Goal: Information Seeking & Learning: Learn about a topic

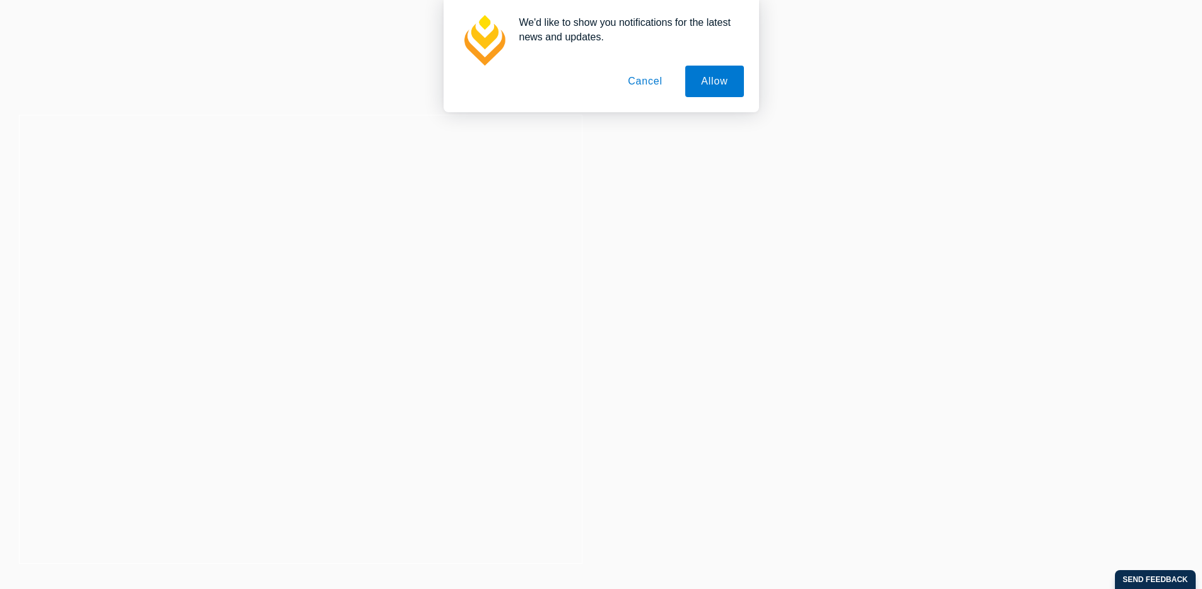
click at [659, 84] on button "Cancel" at bounding box center [645, 82] width 66 height 32
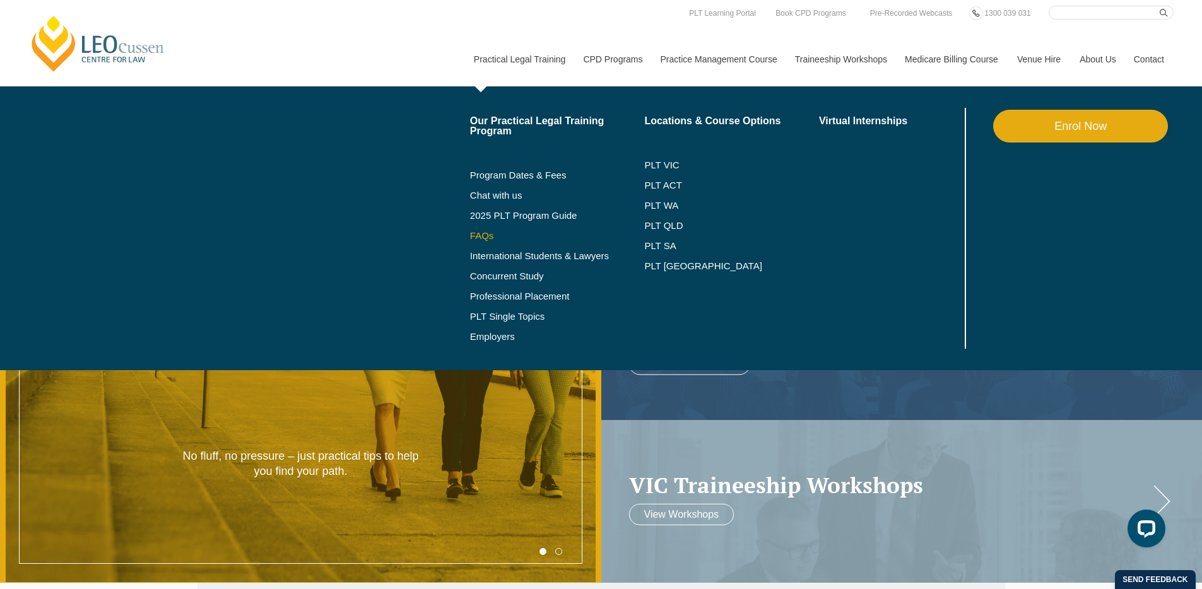
click at [470, 237] on link "FAQs" at bounding box center [557, 236] width 175 height 10
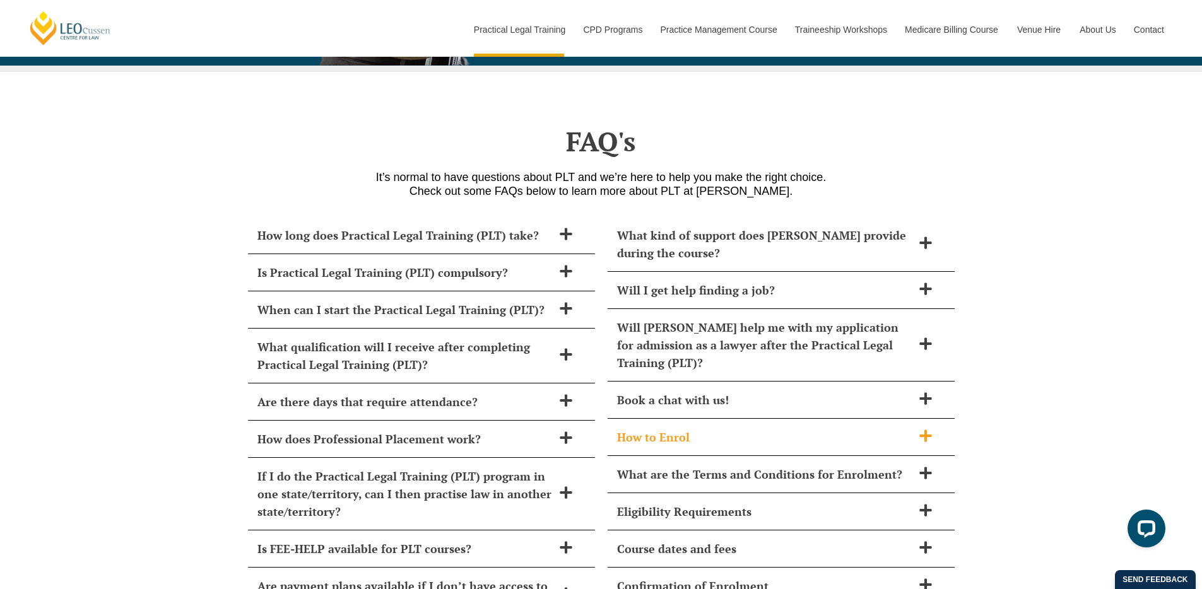
scroll to position [5364, 0]
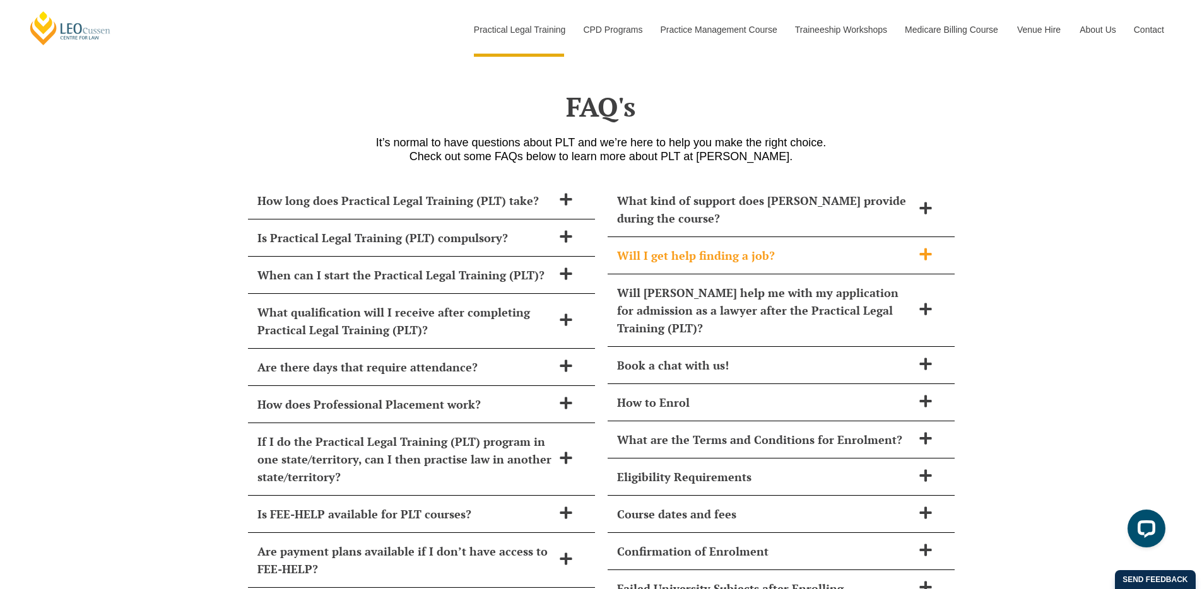
click at [704, 237] on div "Will I get help finding a job?" at bounding box center [780, 255] width 347 height 37
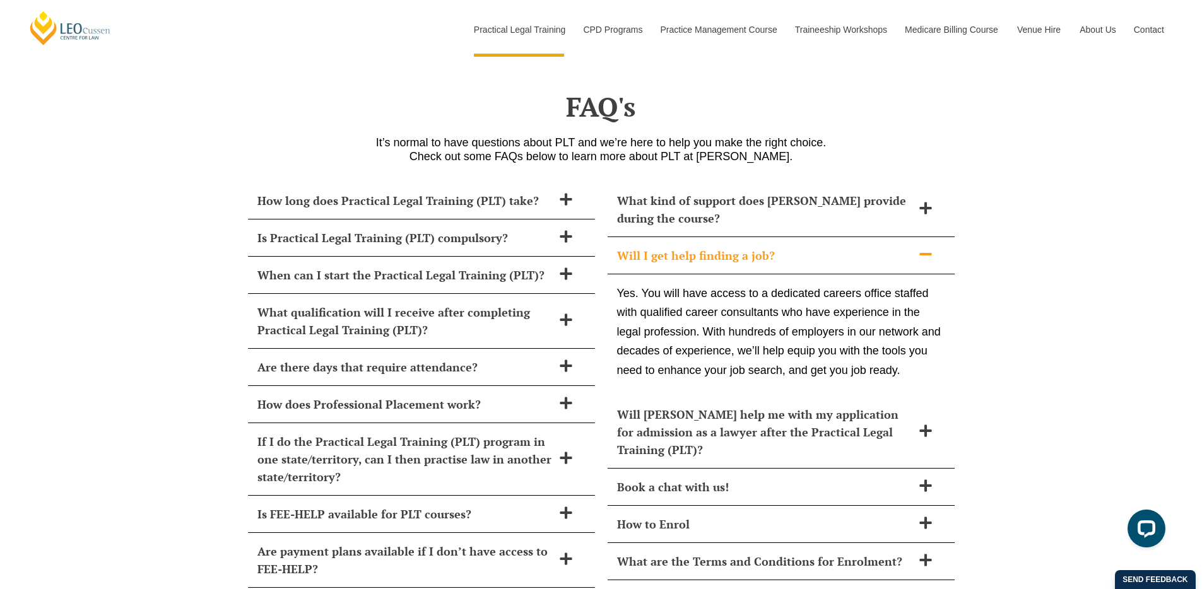
click at [828, 247] on span "Will I get help finding a job?" at bounding box center [764, 256] width 295 height 18
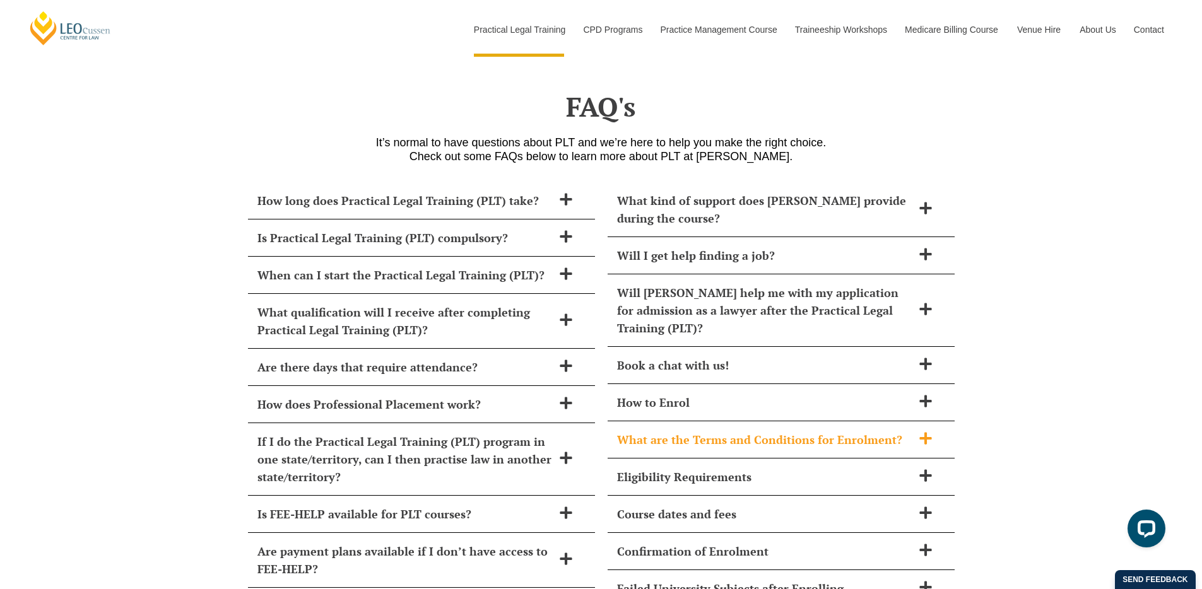
click at [925, 432] on icon at bounding box center [925, 438] width 12 height 12
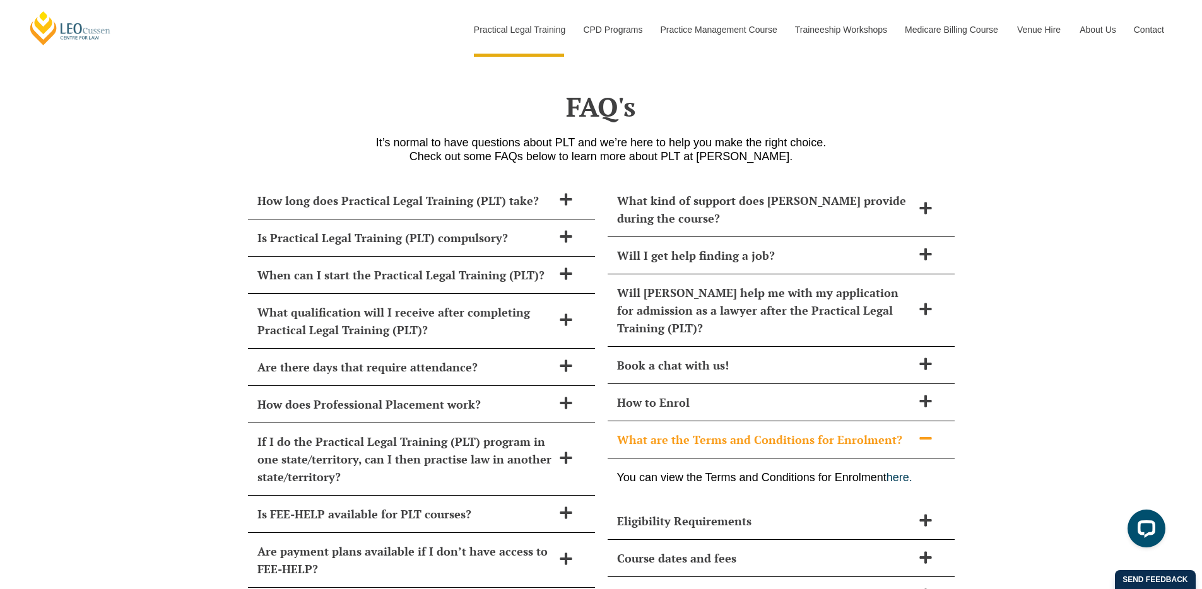
click at [925, 431] on icon at bounding box center [925, 438] width 14 height 14
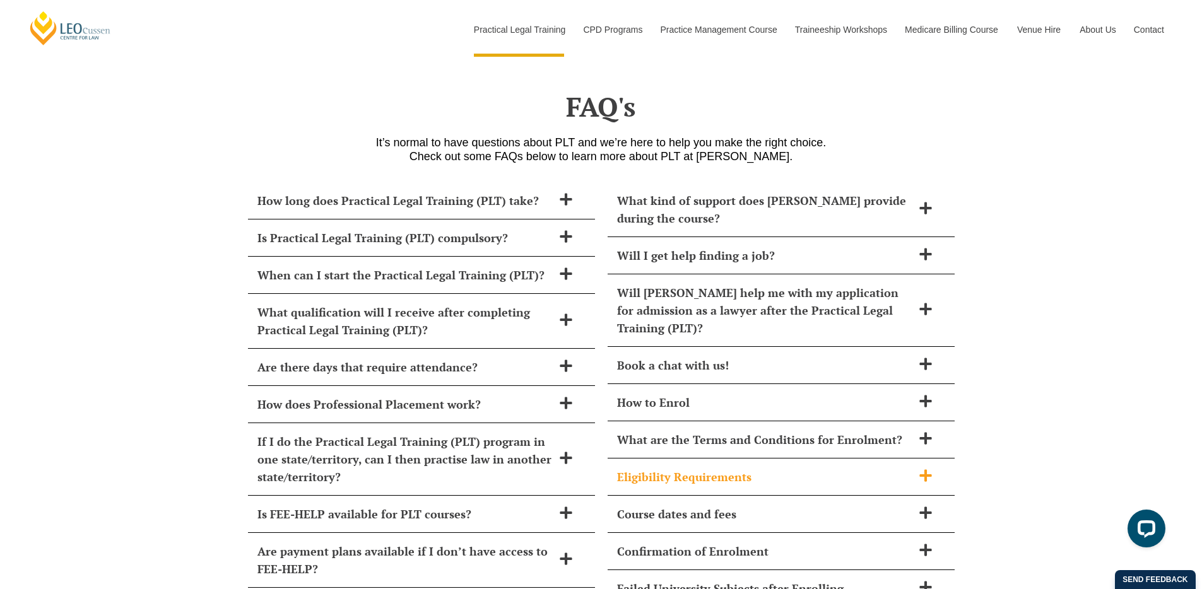
click at [925, 469] on span at bounding box center [925, 477] width 26 height 16
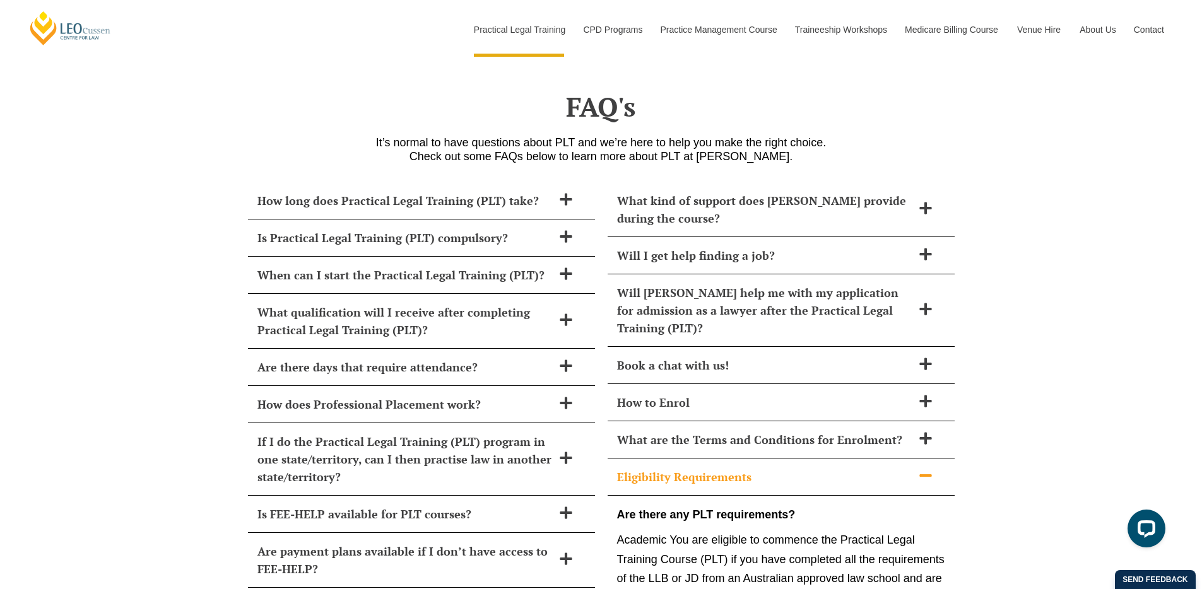
scroll to position [5464, 0]
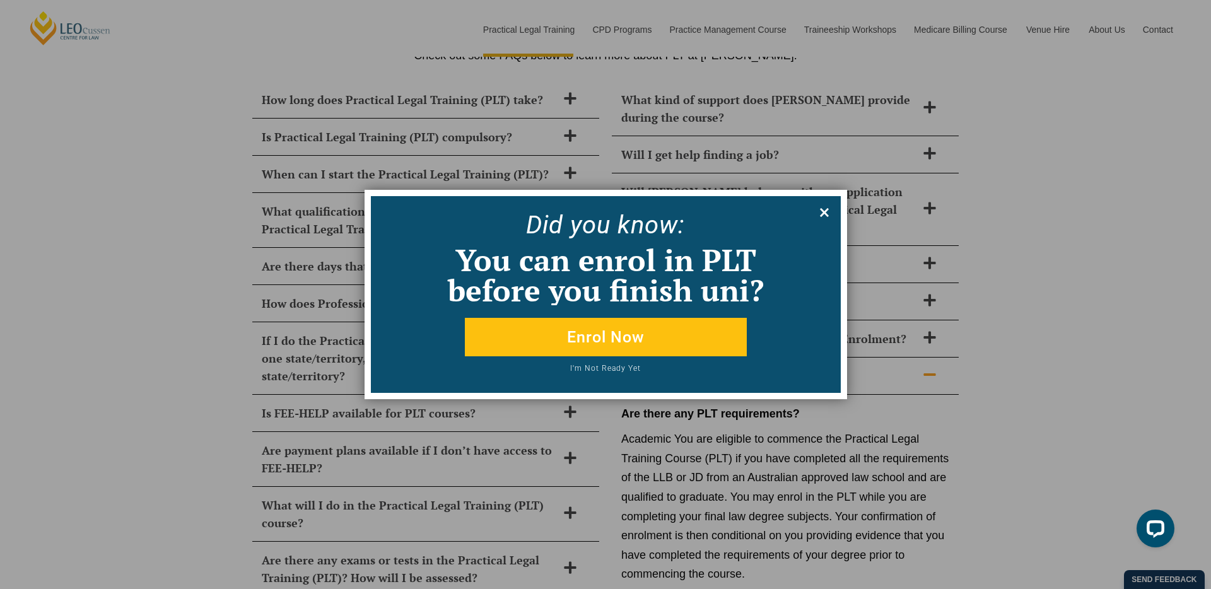
click at [826, 214] on icon at bounding box center [824, 212] width 9 height 9
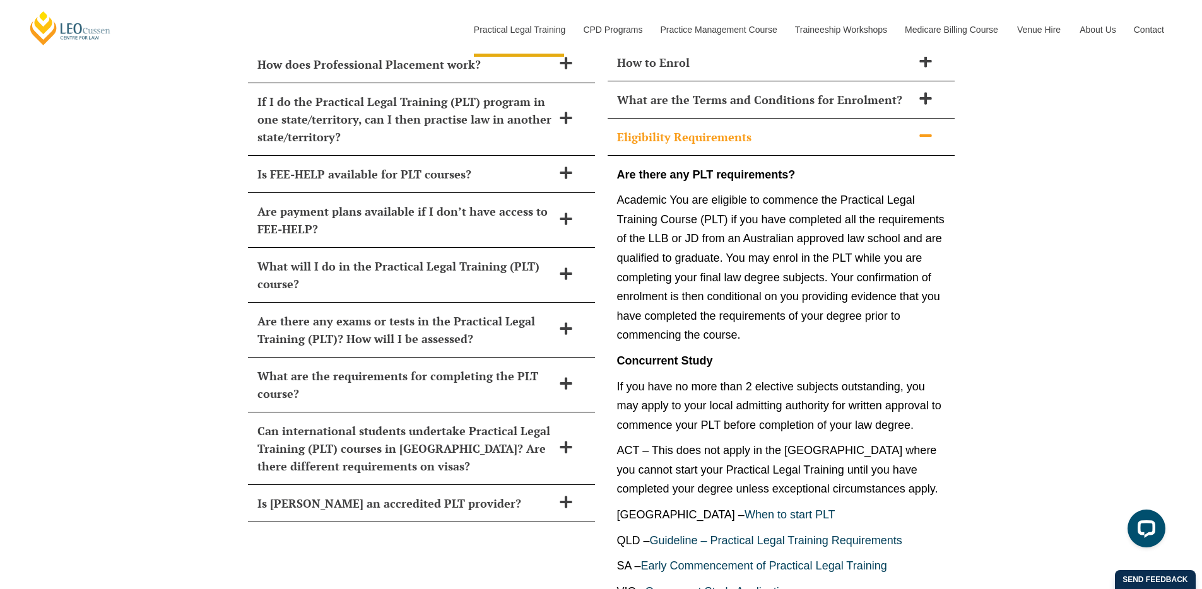
scroll to position [5666, 0]
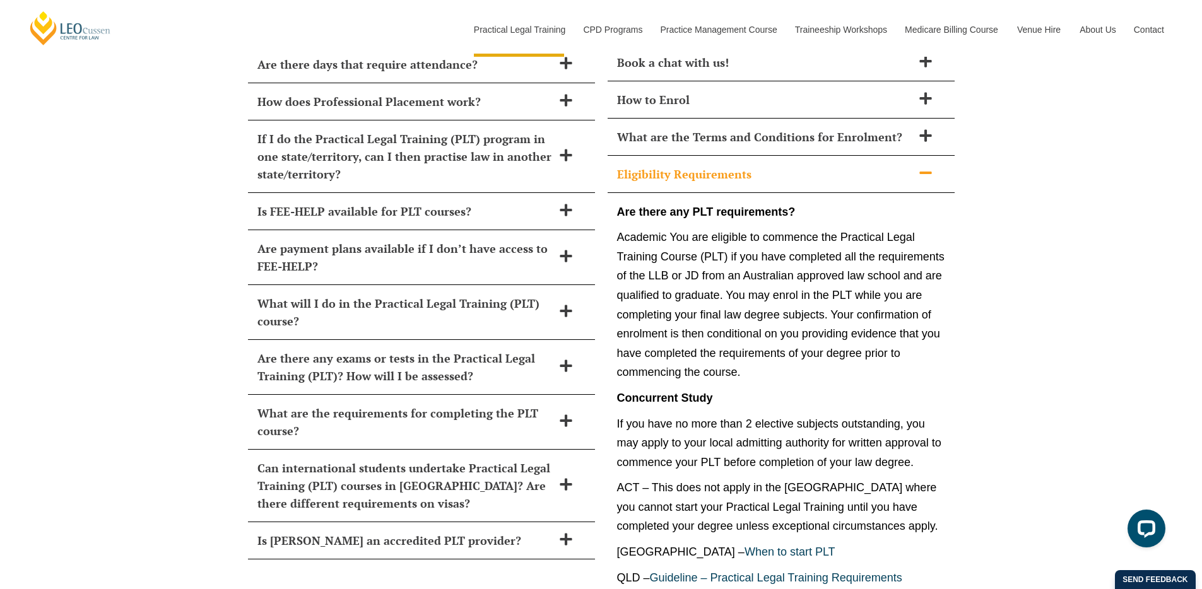
click at [925, 156] on div "Eligibility Requirements" at bounding box center [780, 174] width 347 height 37
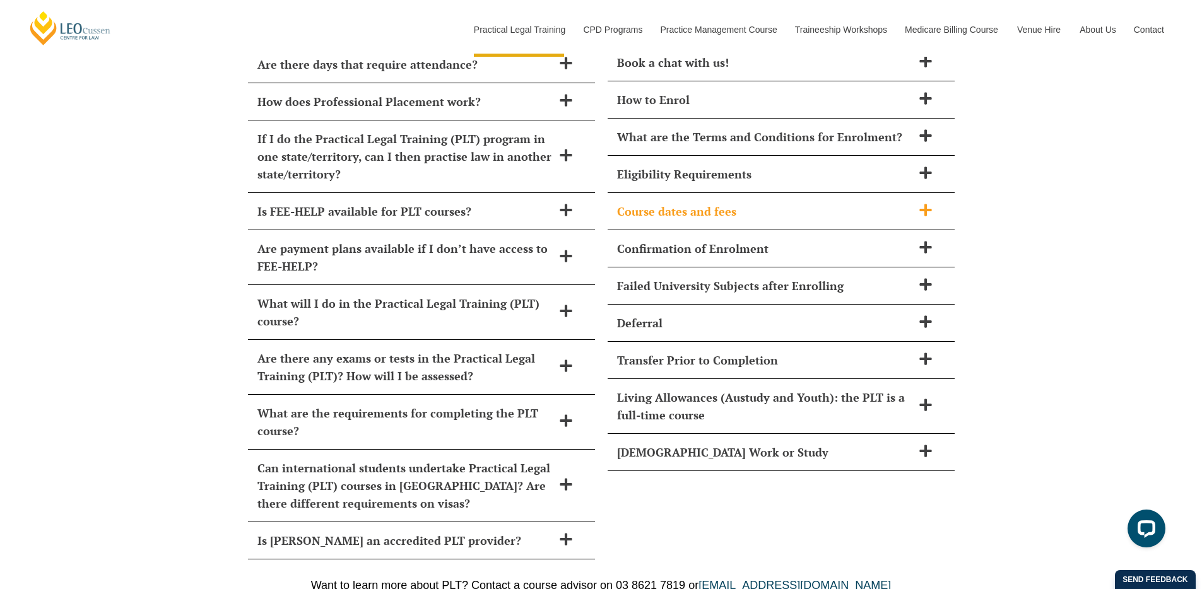
click at [922, 203] on icon at bounding box center [925, 210] width 14 height 14
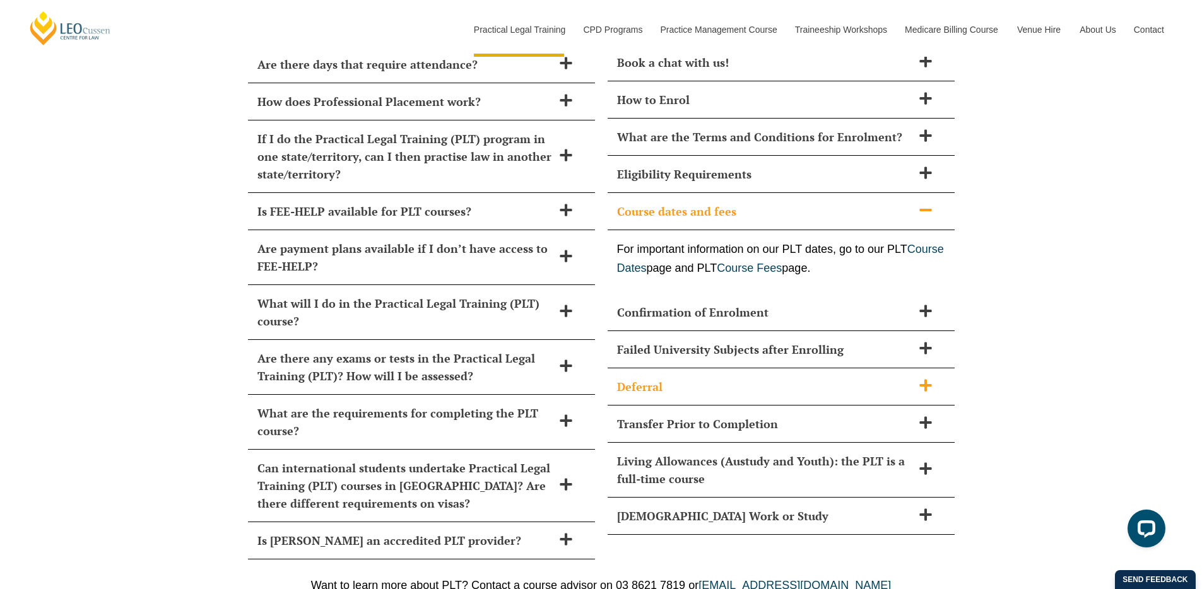
click at [922, 380] on icon at bounding box center [925, 386] width 12 height 12
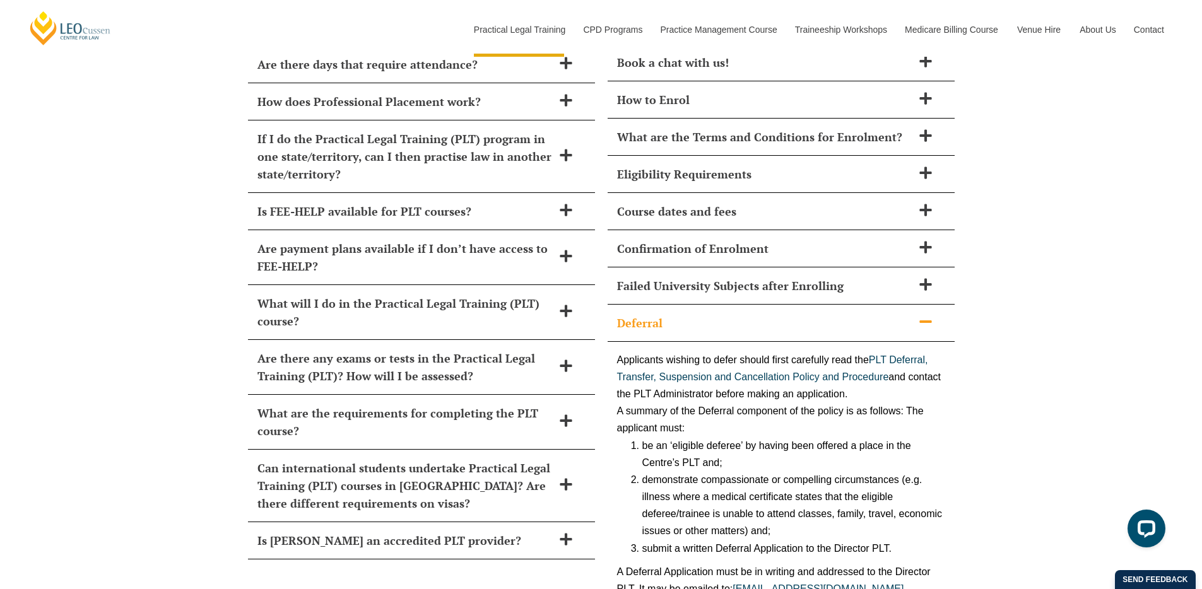
click at [920, 315] on icon at bounding box center [925, 322] width 14 height 14
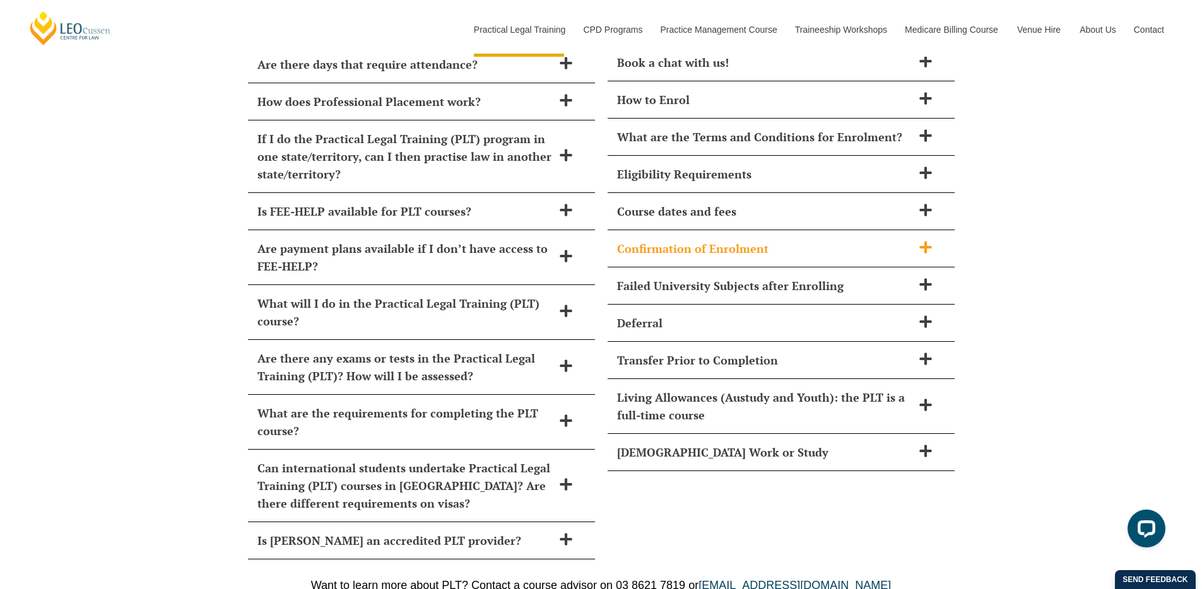
click at [925, 241] on icon at bounding box center [925, 247] width 12 height 12
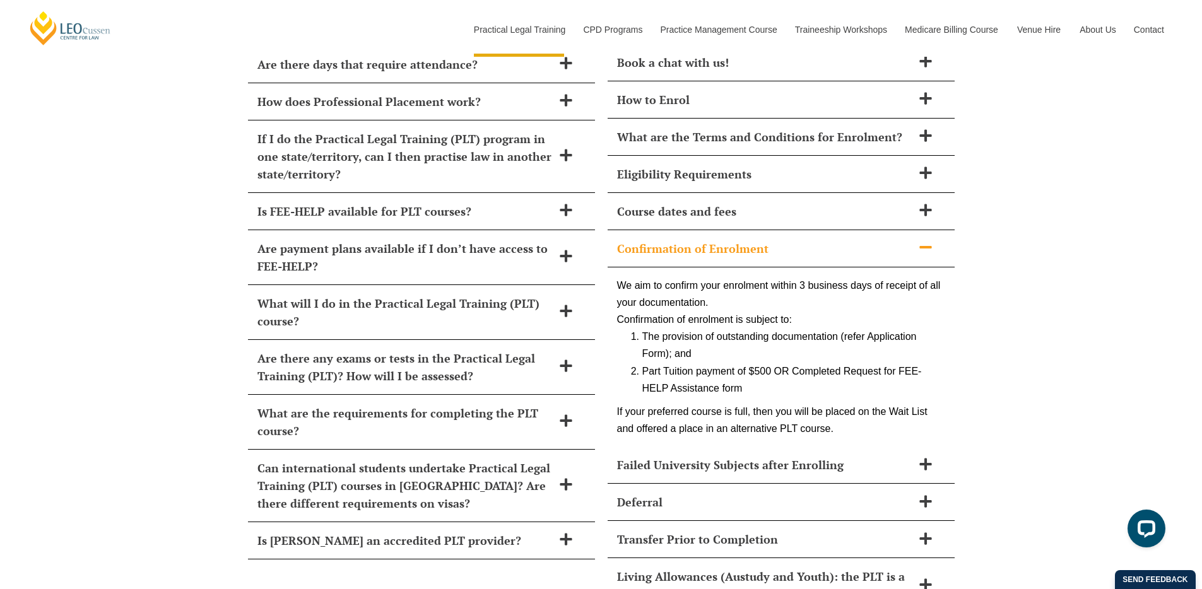
click at [925, 240] on icon at bounding box center [925, 247] width 14 height 14
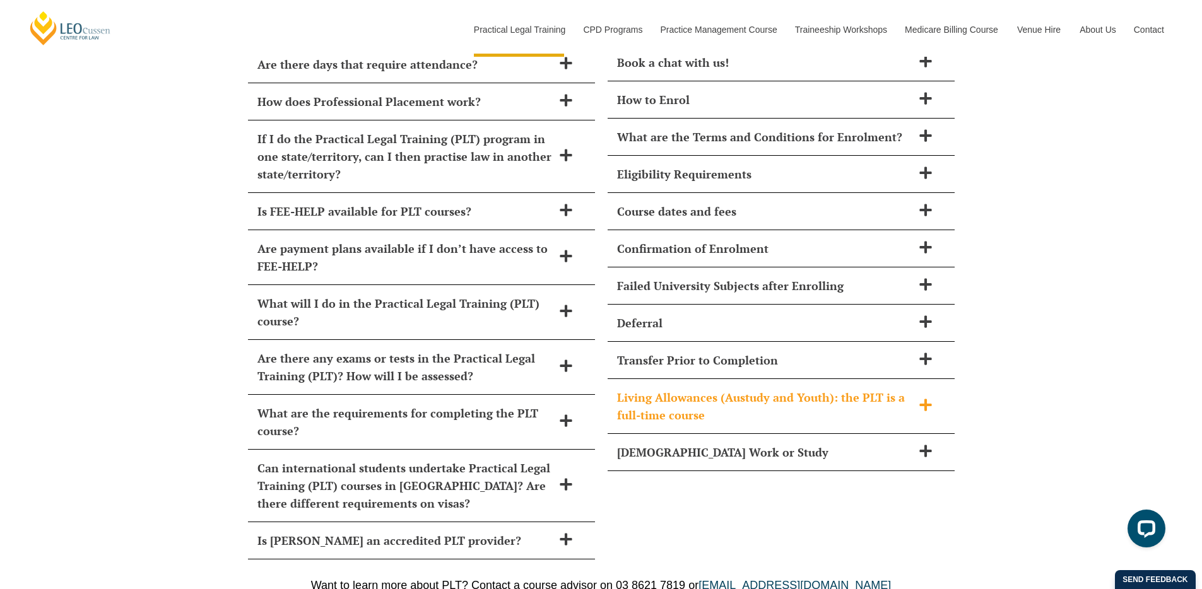
click at [924, 399] on icon at bounding box center [925, 405] width 12 height 12
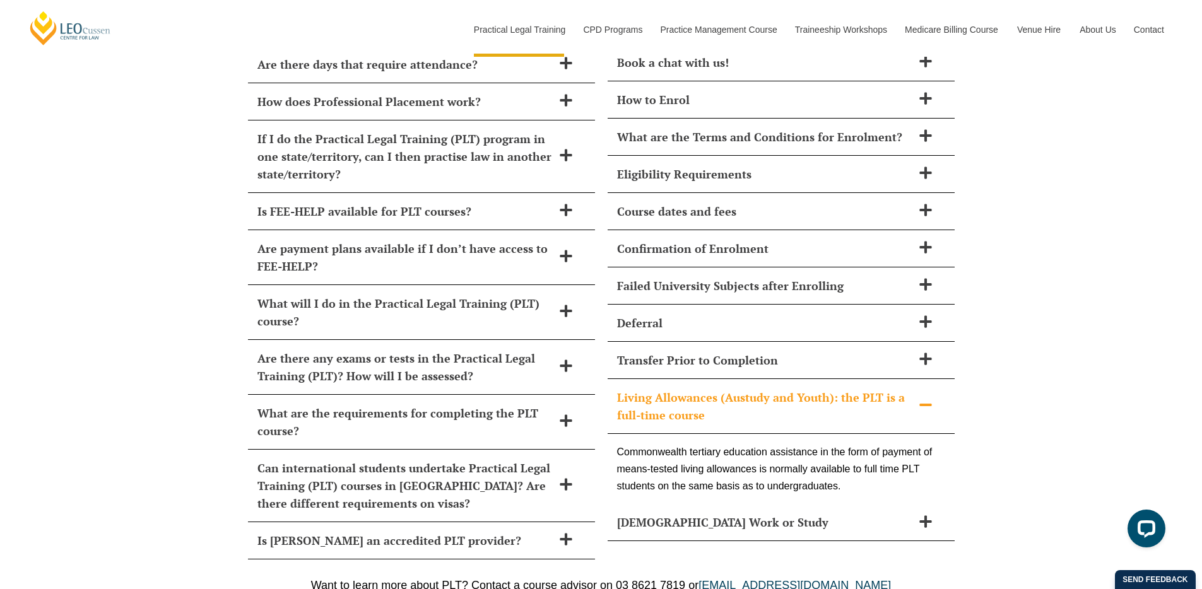
click at [924, 404] on icon at bounding box center [925, 405] width 12 height 3
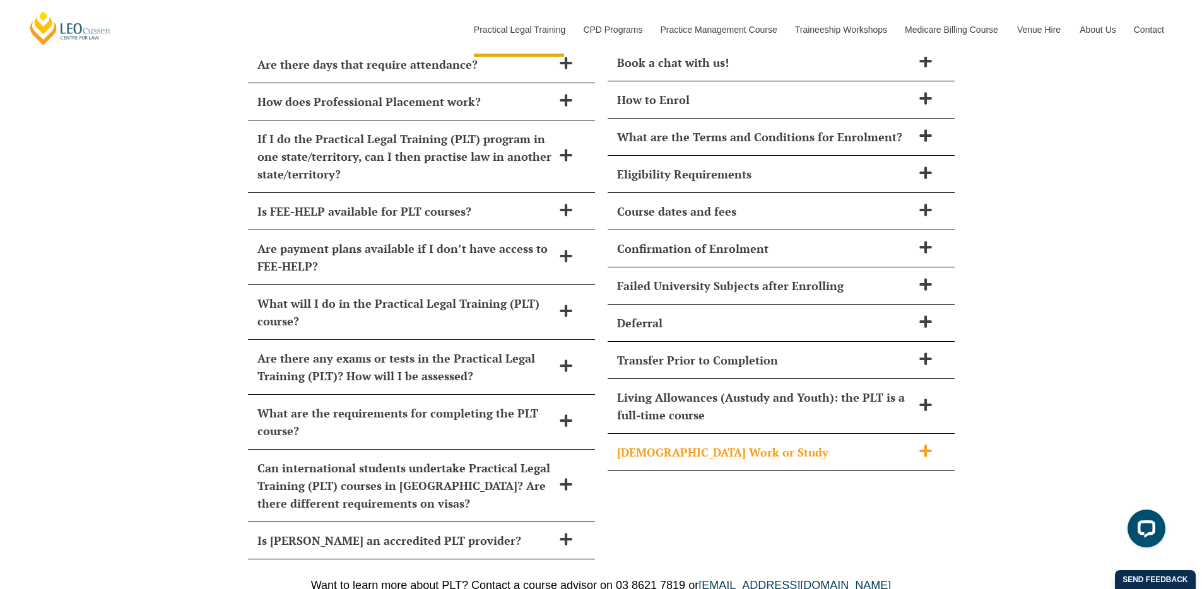
click at [921, 444] on icon at bounding box center [925, 451] width 14 height 14
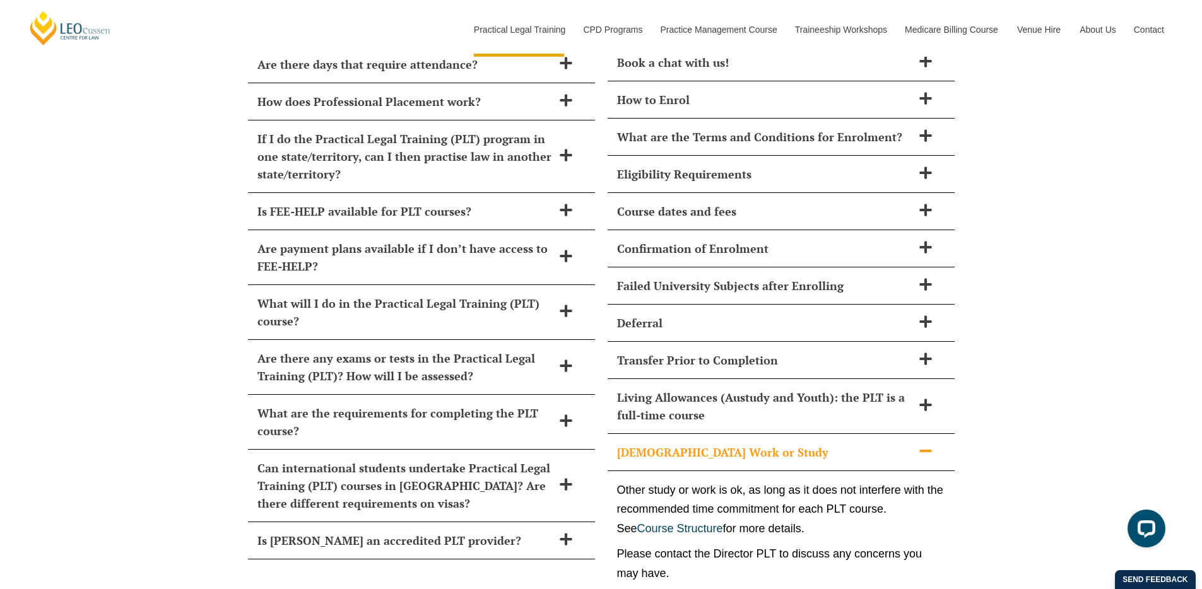
click at [921, 444] on icon at bounding box center [925, 451] width 14 height 14
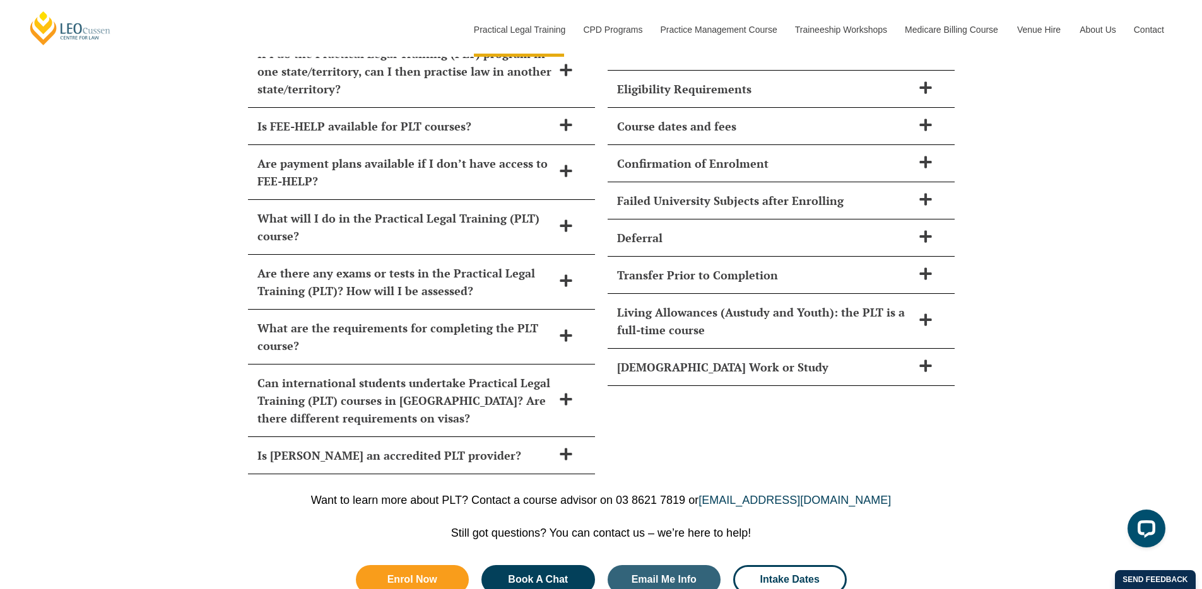
scroll to position [5868, 0]
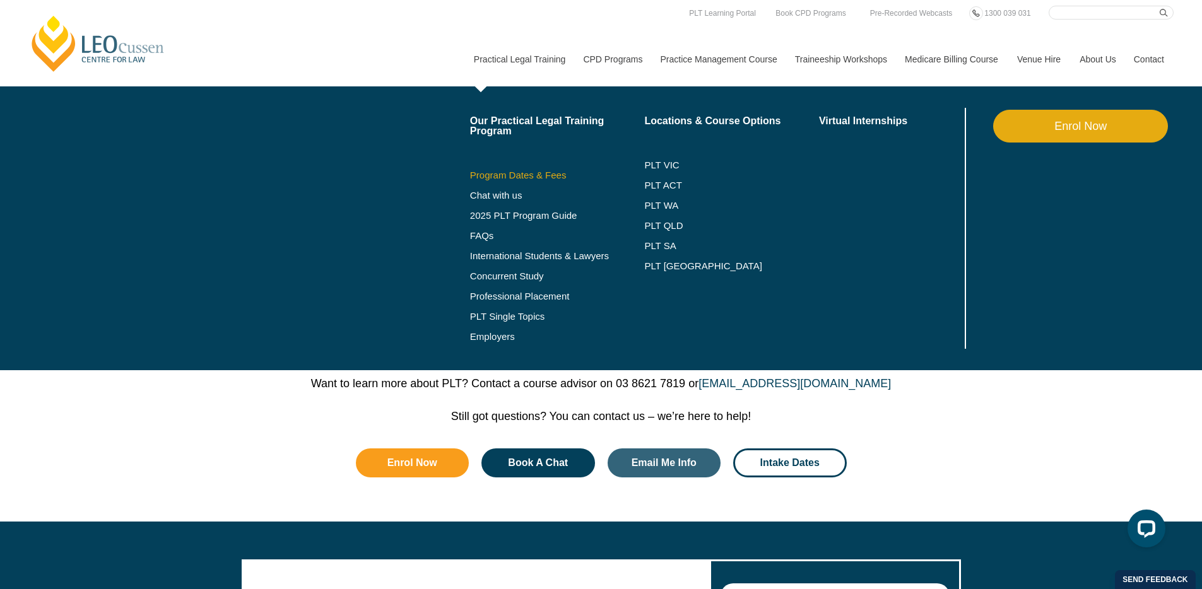
click at [512, 178] on link "Program Dates & Fees" at bounding box center [557, 175] width 175 height 10
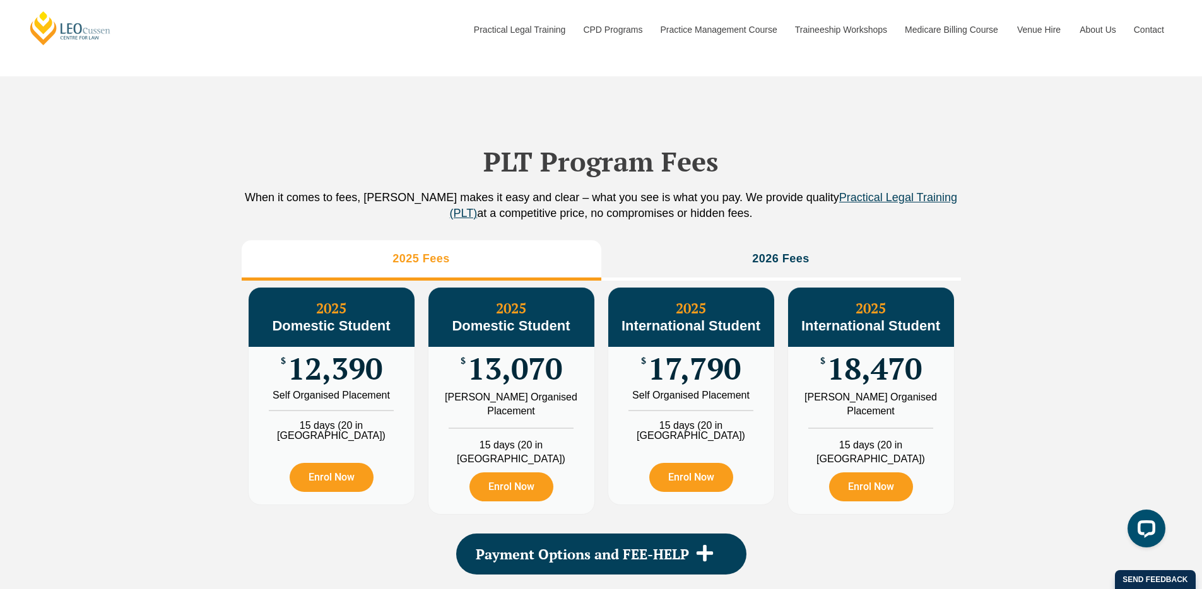
scroll to position [1413, 0]
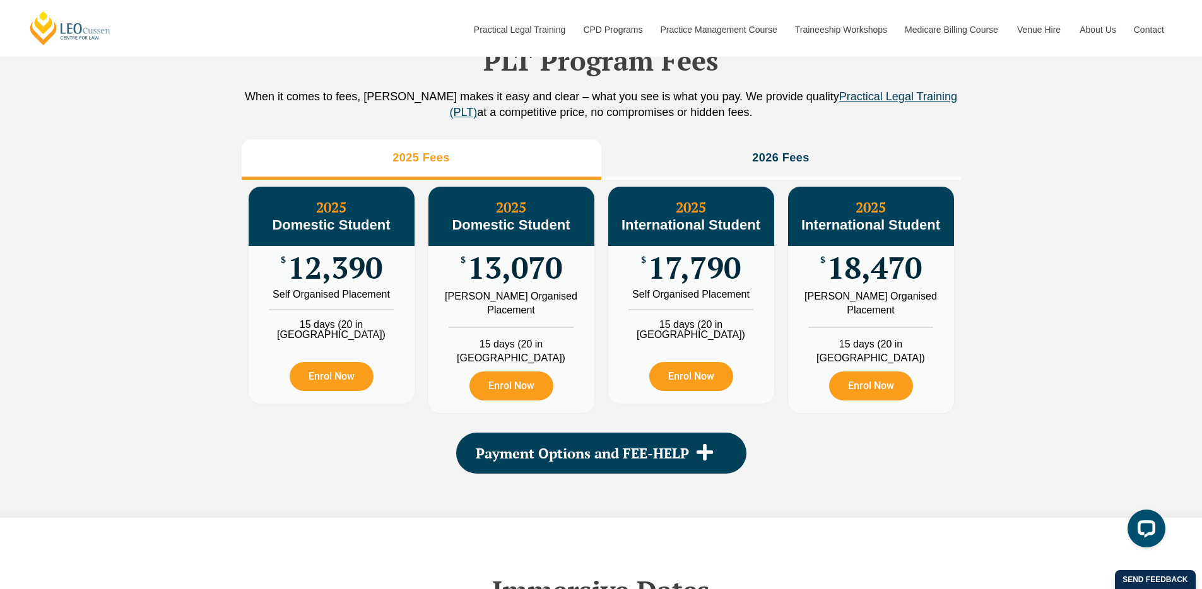
click at [704, 280] on span "17,790" at bounding box center [694, 267] width 93 height 25
drag, startPoint x: 655, startPoint y: 286, endPoint x: 720, endPoint y: 286, distance: 64.3
click at [707, 280] on span "17,790" at bounding box center [694, 267] width 93 height 25
click at [722, 280] on span "17,790" at bounding box center [694, 267] width 93 height 25
click at [834, 280] on span "18,470" at bounding box center [874, 267] width 95 height 25
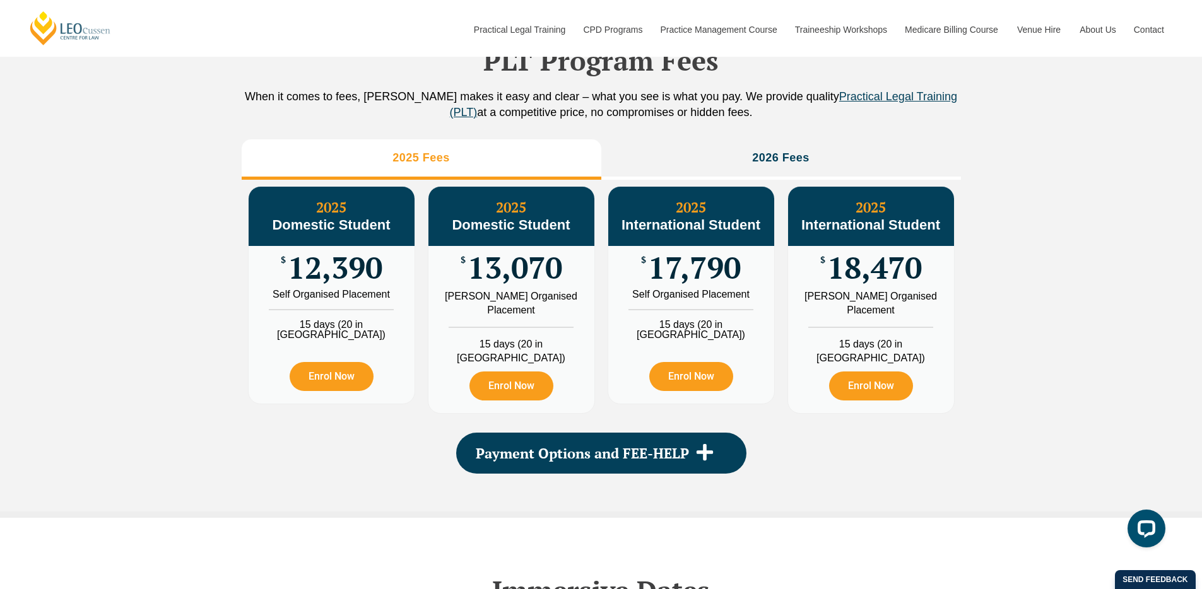
click at [695, 280] on span "17,790" at bounding box center [694, 267] width 93 height 25
click at [865, 280] on span "18,470" at bounding box center [874, 267] width 95 height 25
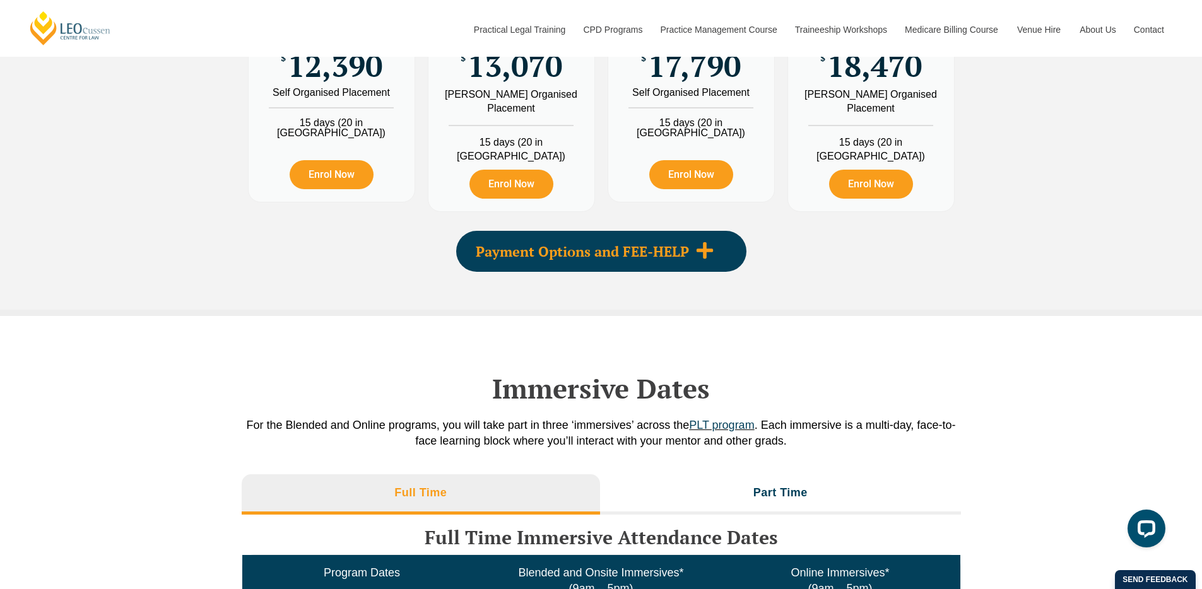
click at [665, 270] on div "Payment Options and FEE-HELP" at bounding box center [601, 251] width 290 height 41
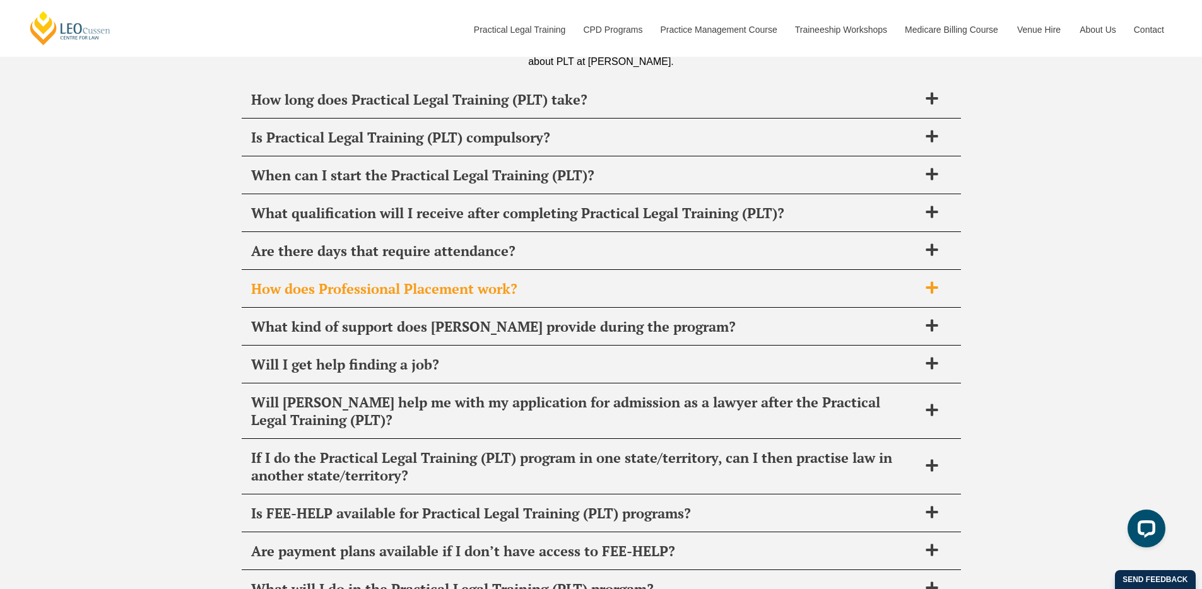
scroll to position [5147, 0]
